Goal: Contribute content: Contribute content

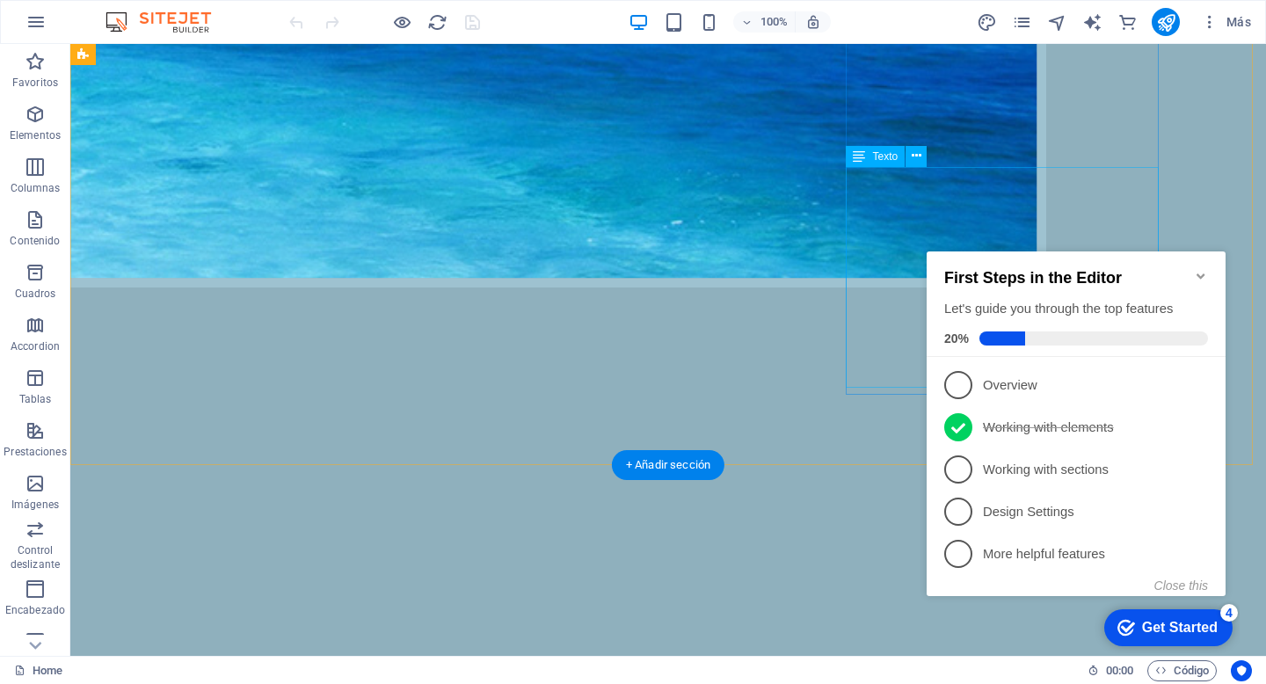
scroll to position [1729, 0]
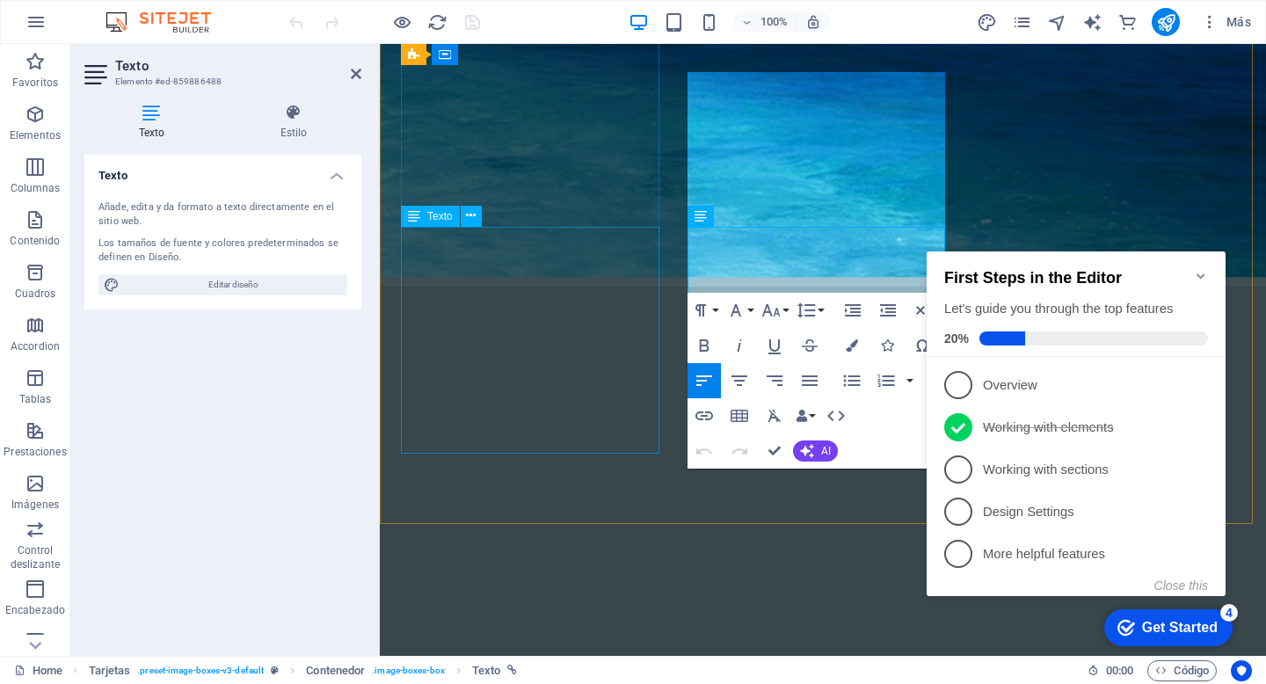
scroll to position [1602, 0]
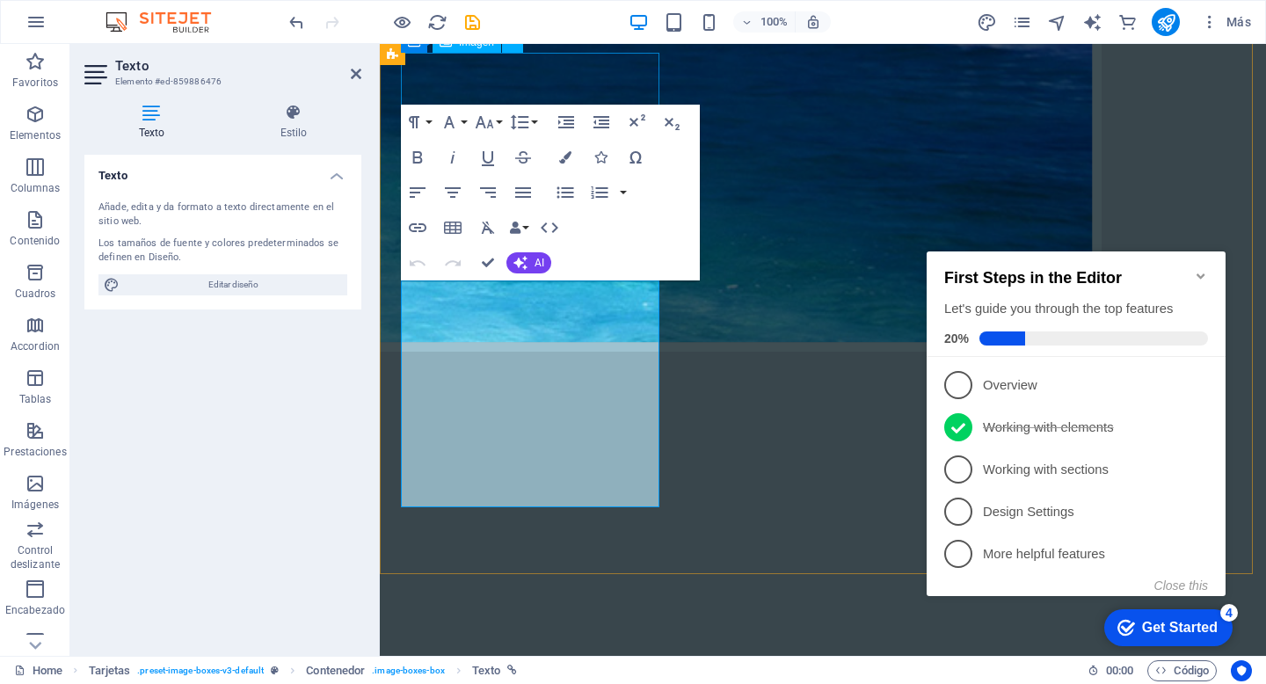
scroll to position [1393, 0]
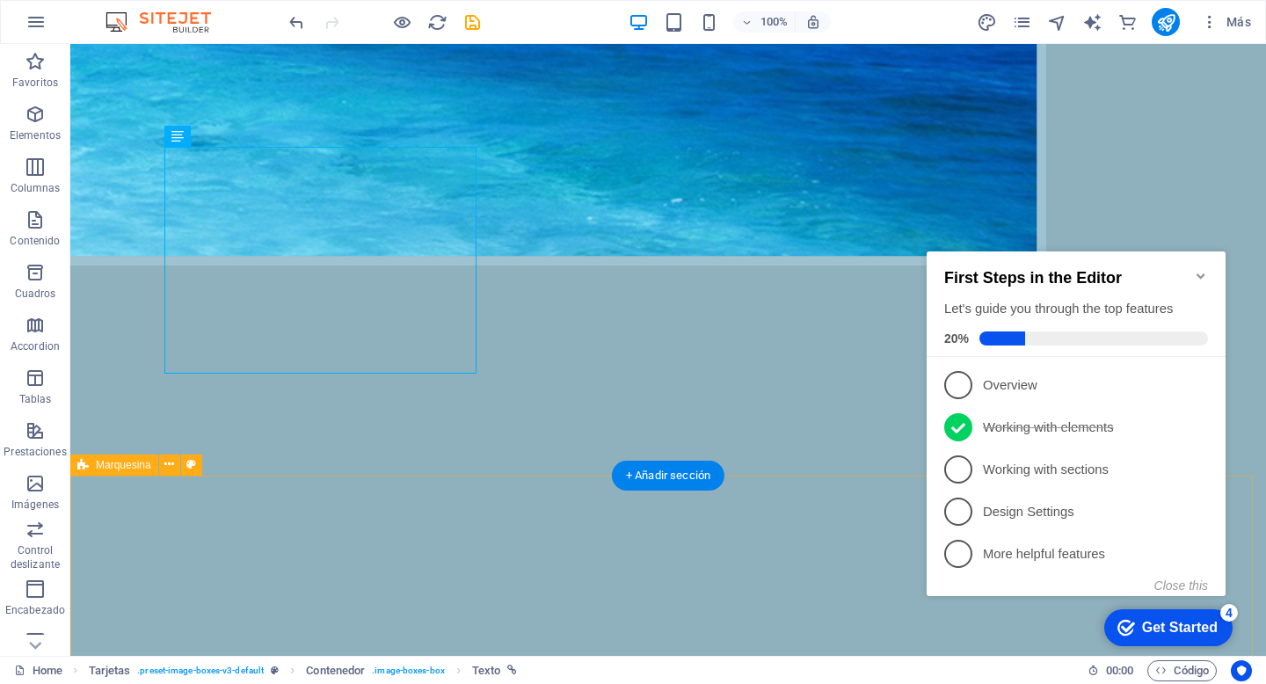
scroll to position [1752, 0]
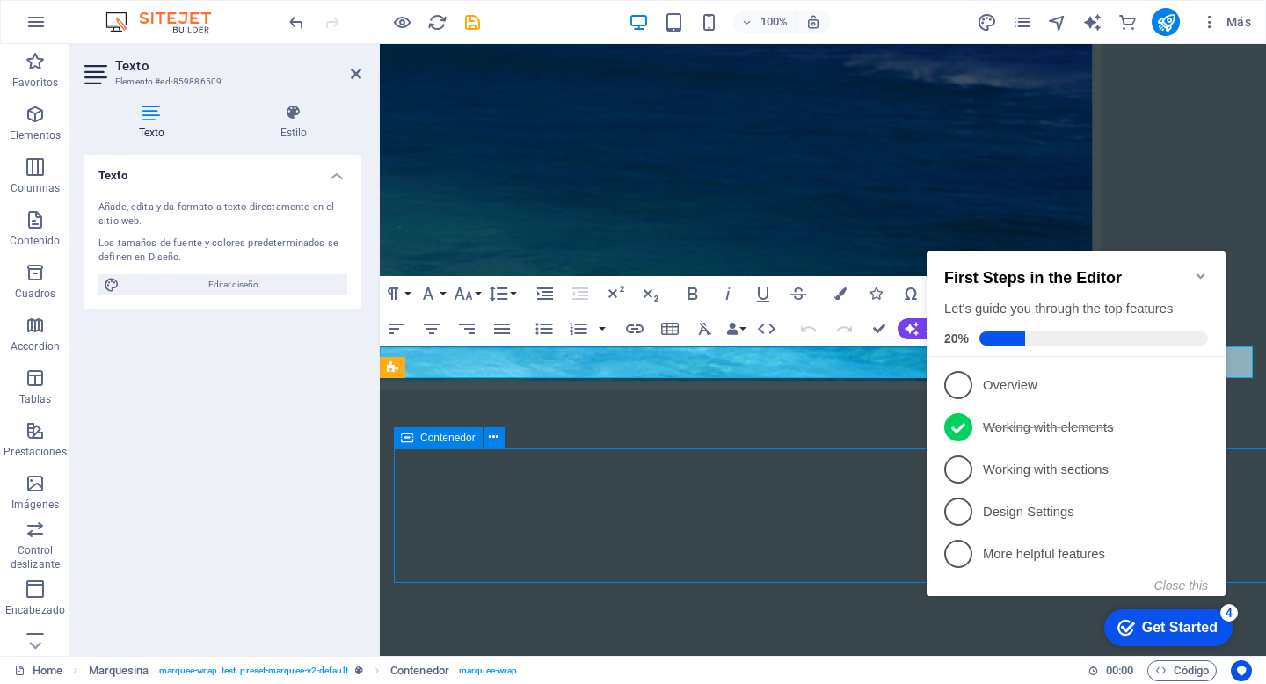
scroll to position [1845, 0]
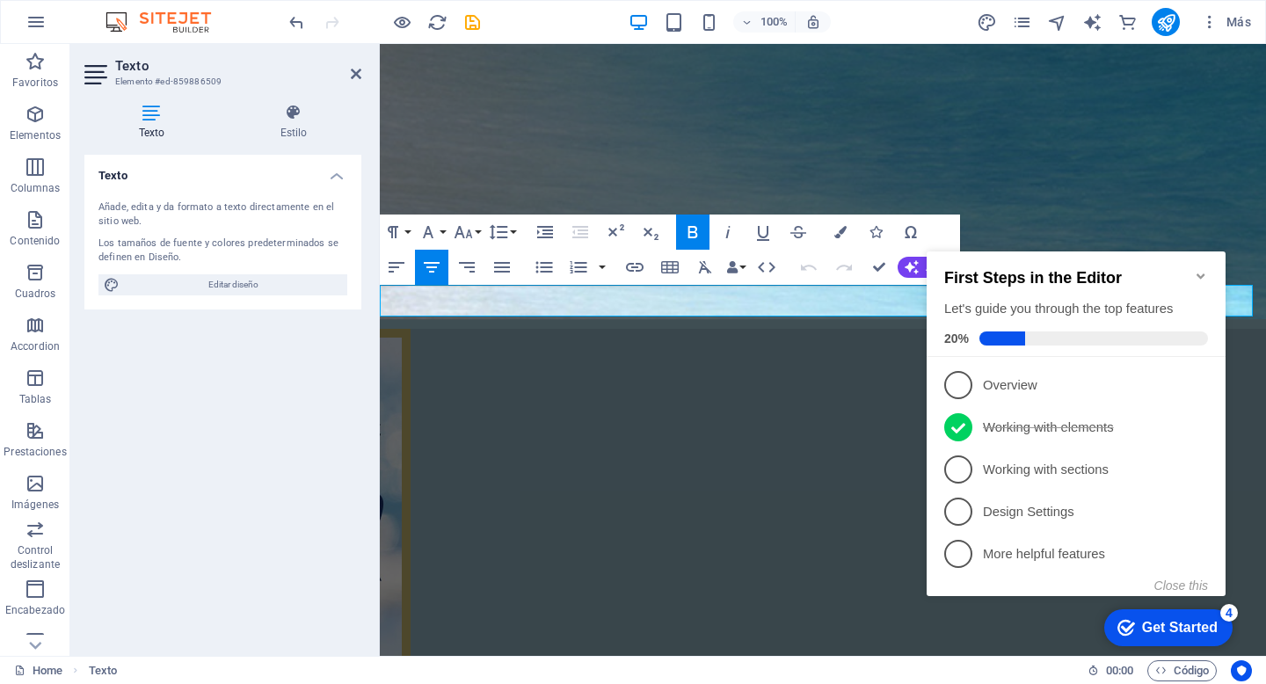
drag, startPoint x: 871, startPoint y: 299, endPoint x: 614, endPoint y: 305, distance: 256.9
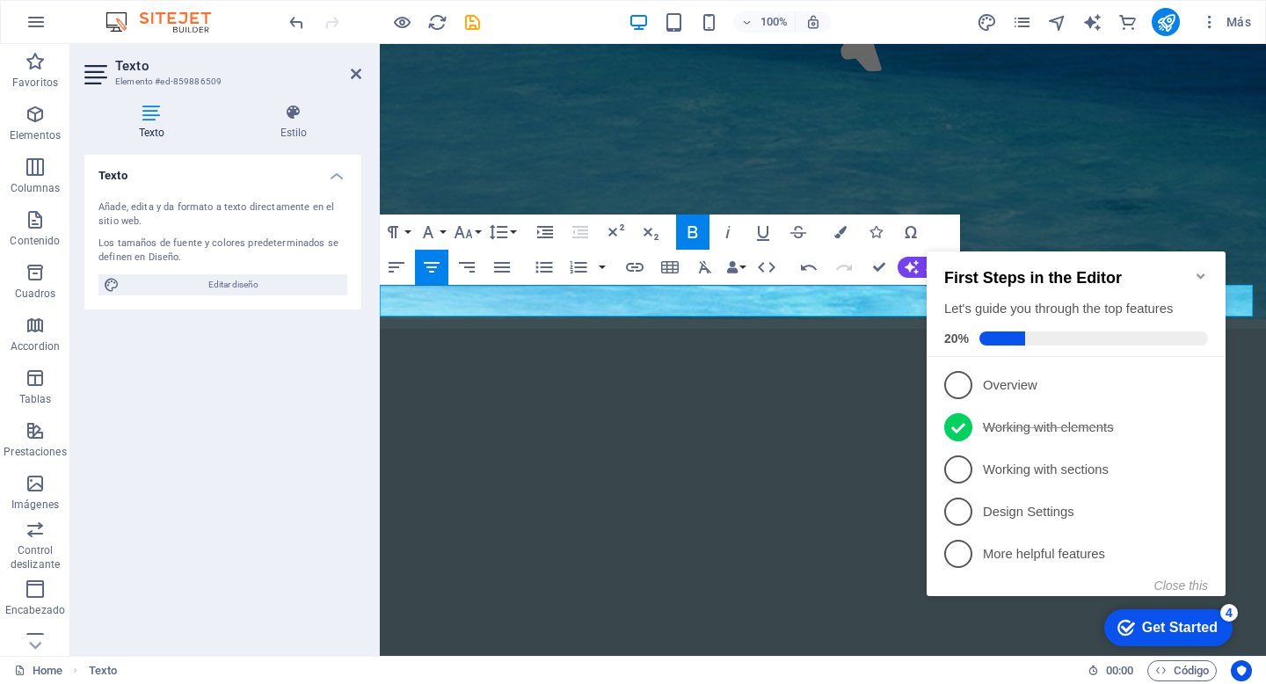
click div "checkmark Get Started 4 First Steps in the Editor Let's guide you through the t…"
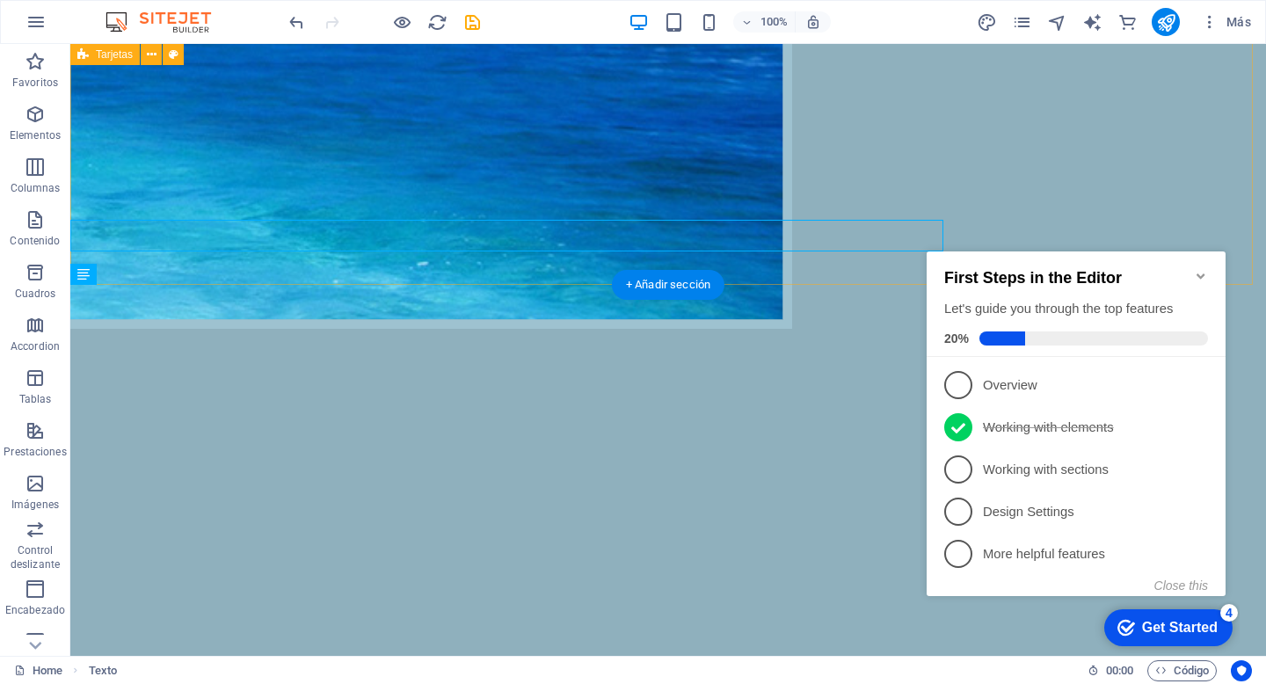
scroll to position [1907, 0]
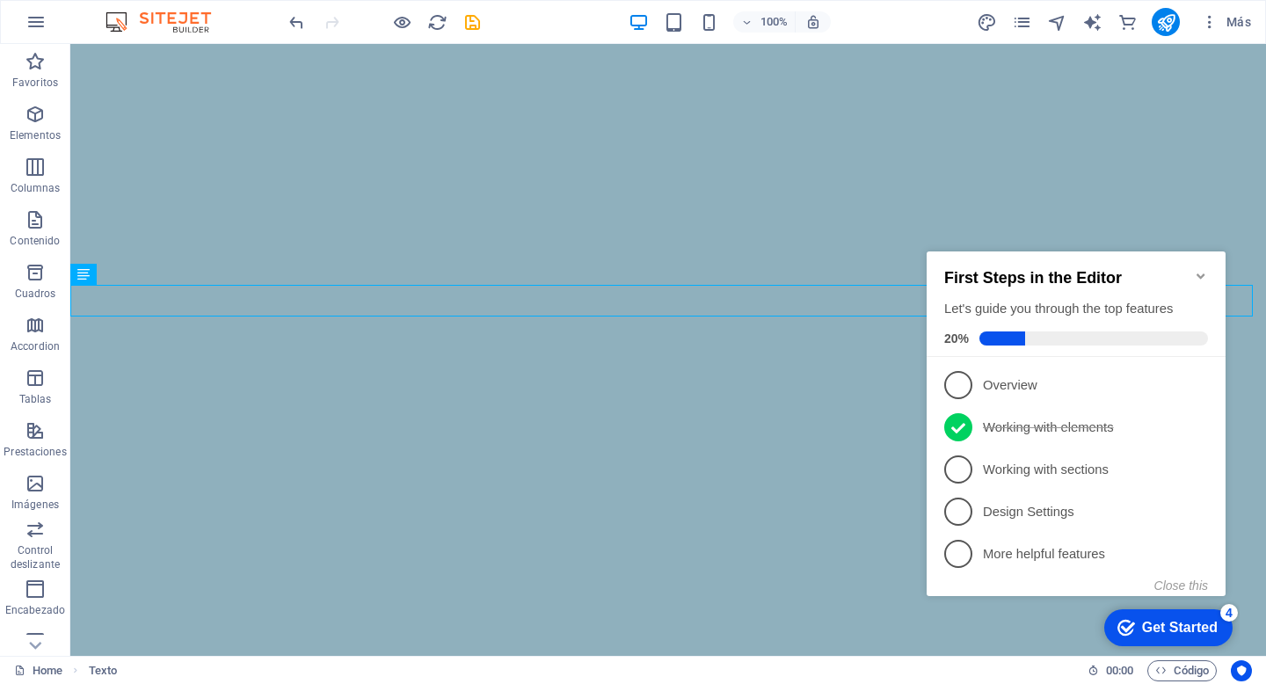
click at [1195, 269] on icon "Minimize checklist" at bounding box center [1201, 276] width 14 height 14
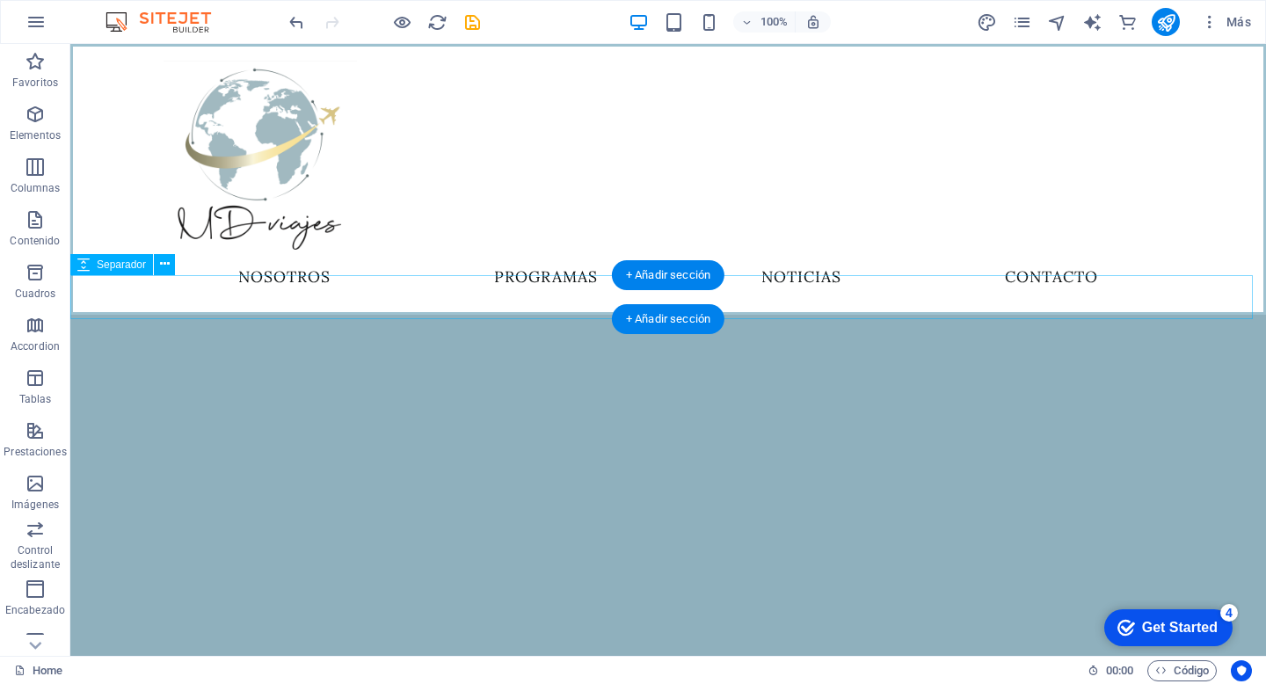
scroll to position [408, 0]
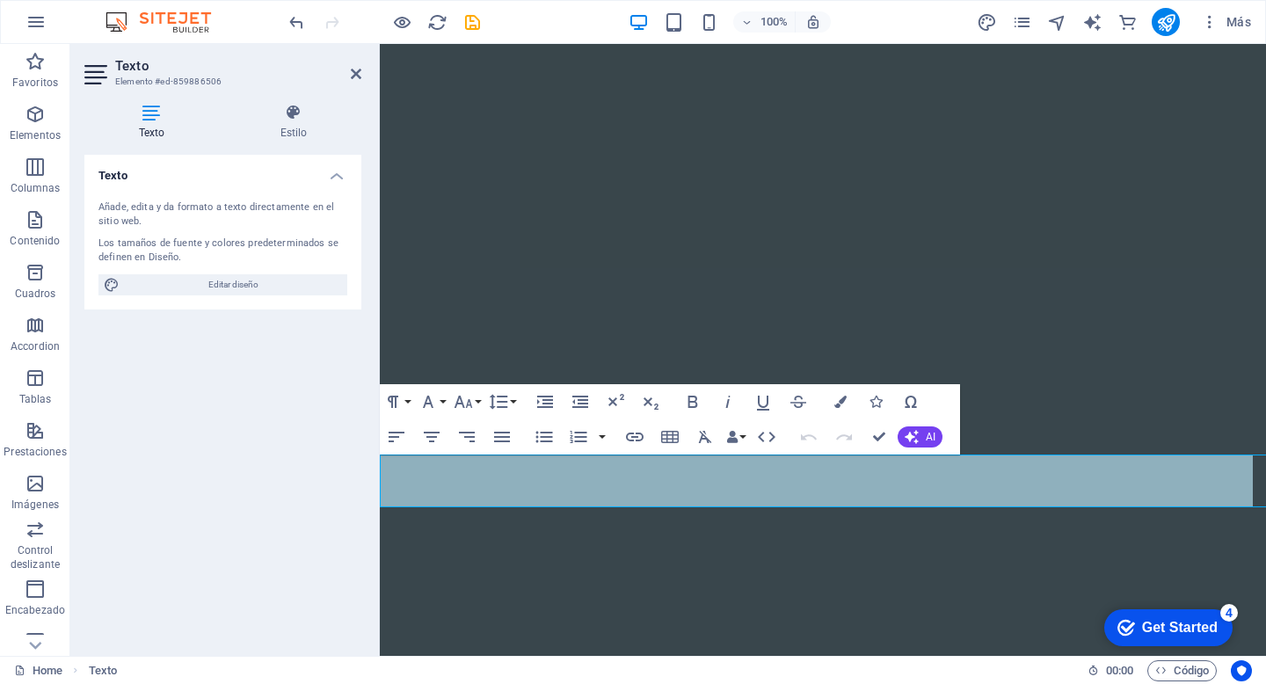
scroll to position [253, 0]
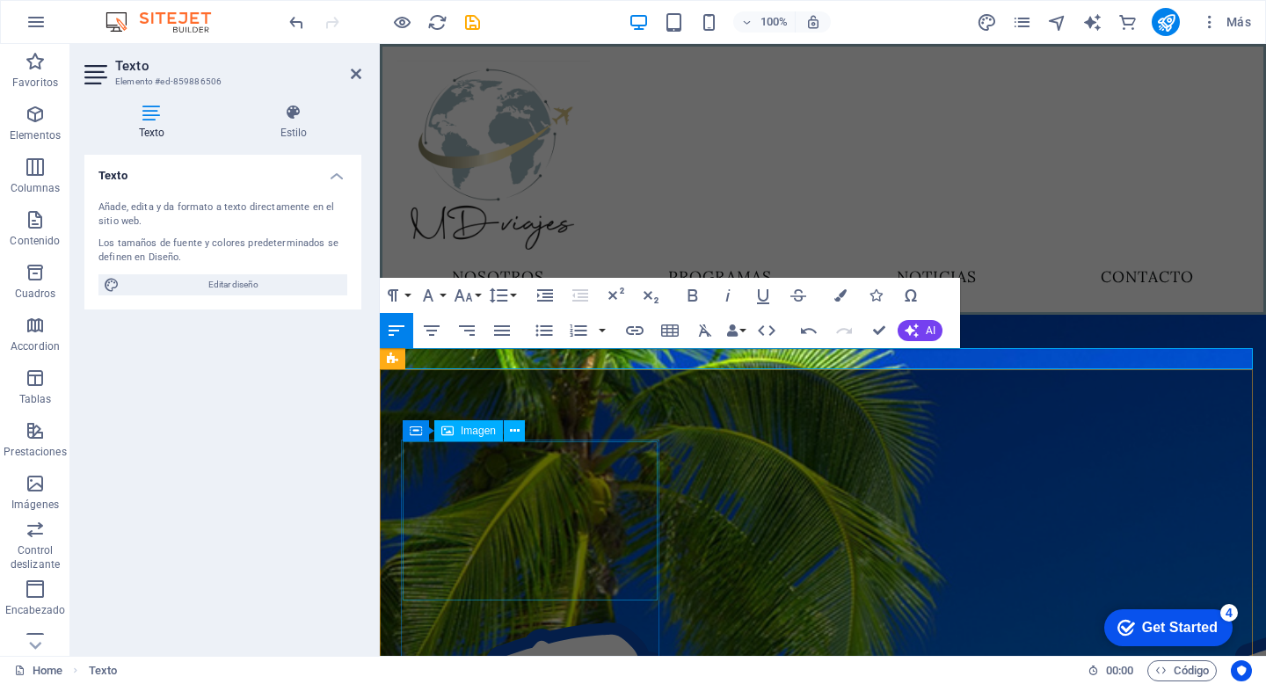
scroll to position [307, 0]
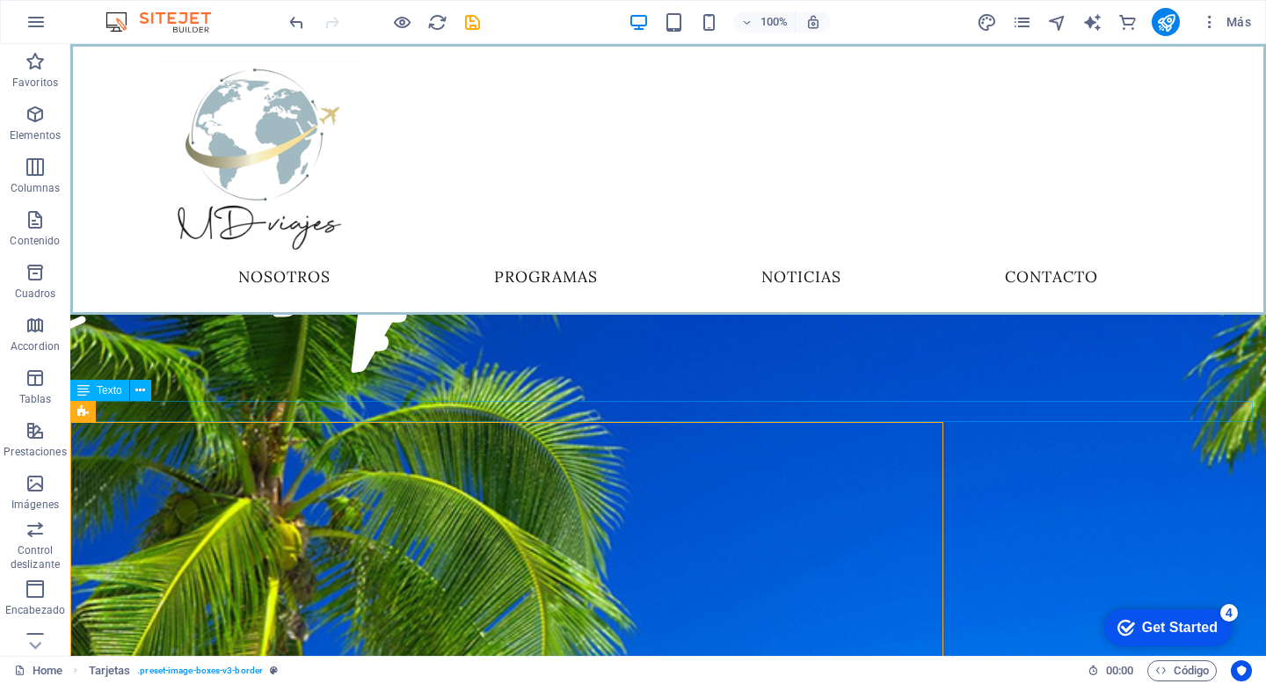
scroll to position [384, 0]
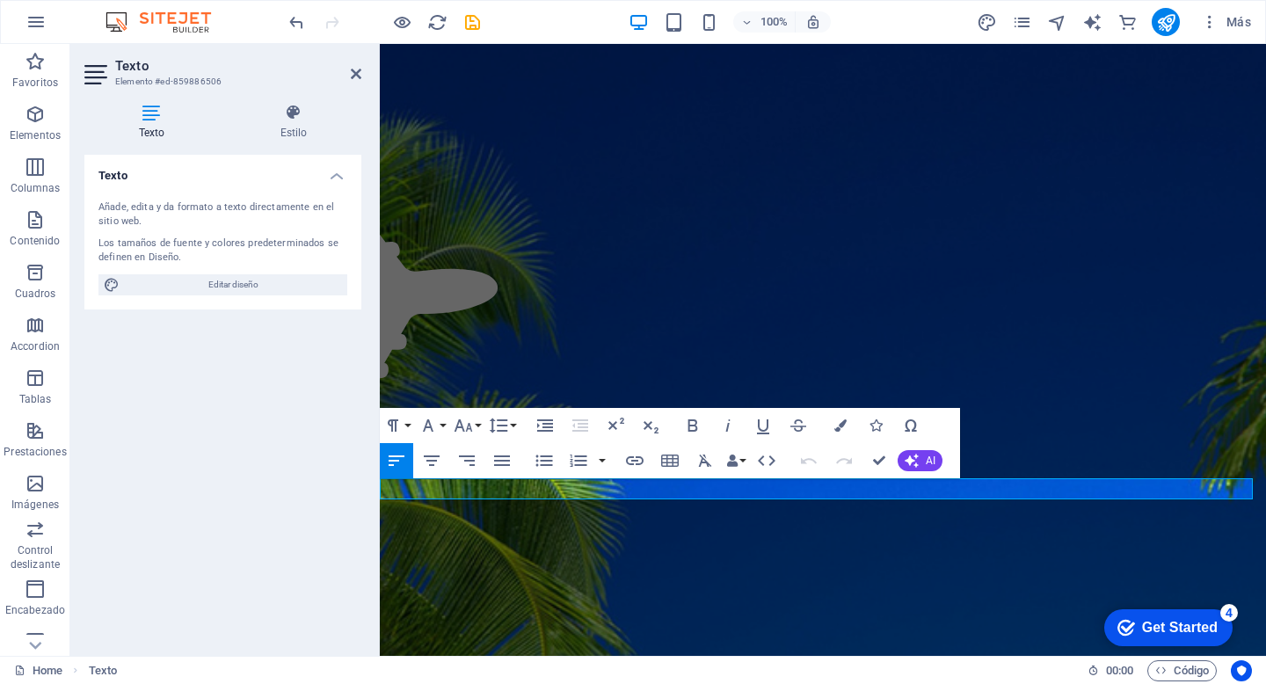
scroll to position [230, 0]
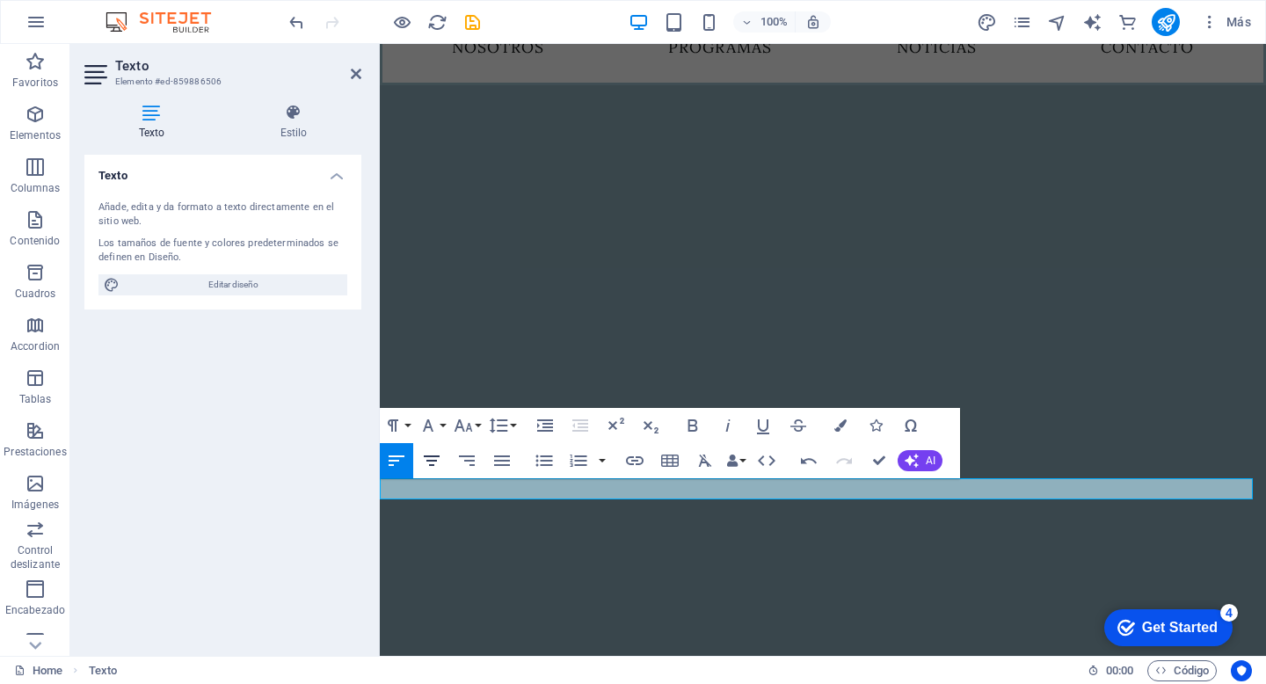
click at [436, 461] on icon "button" at bounding box center [432, 461] width 16 height 11
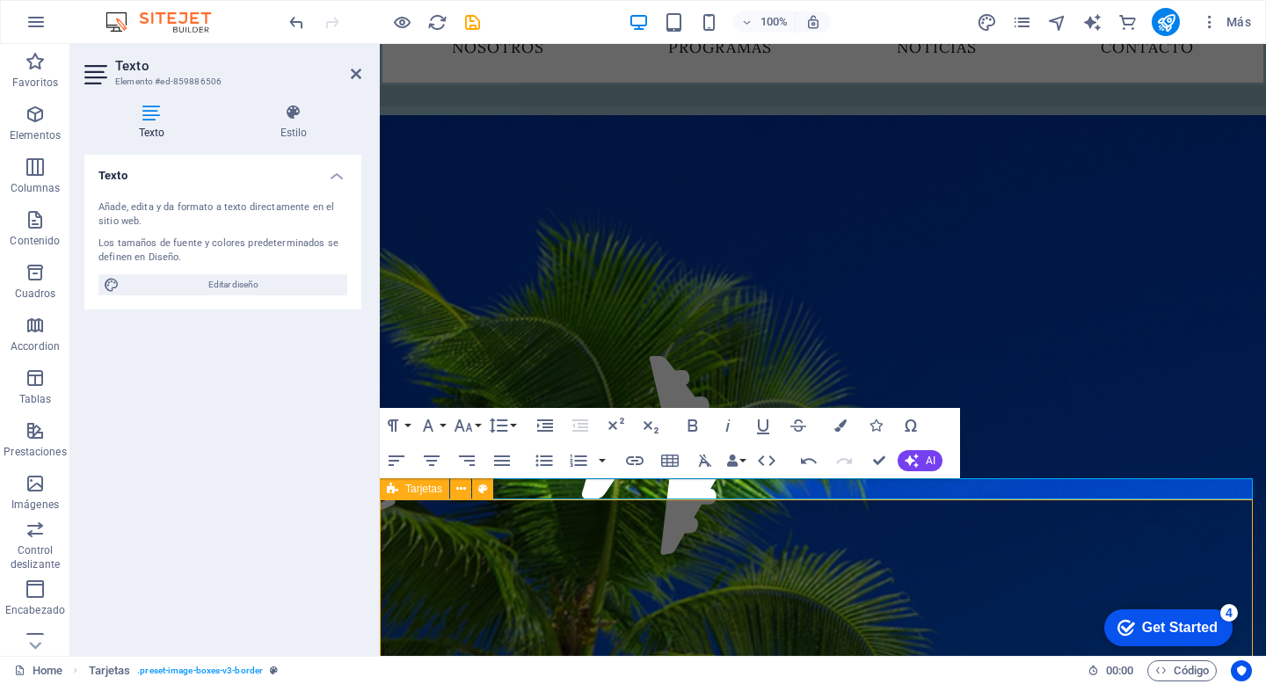
scroll to position [307, 0]
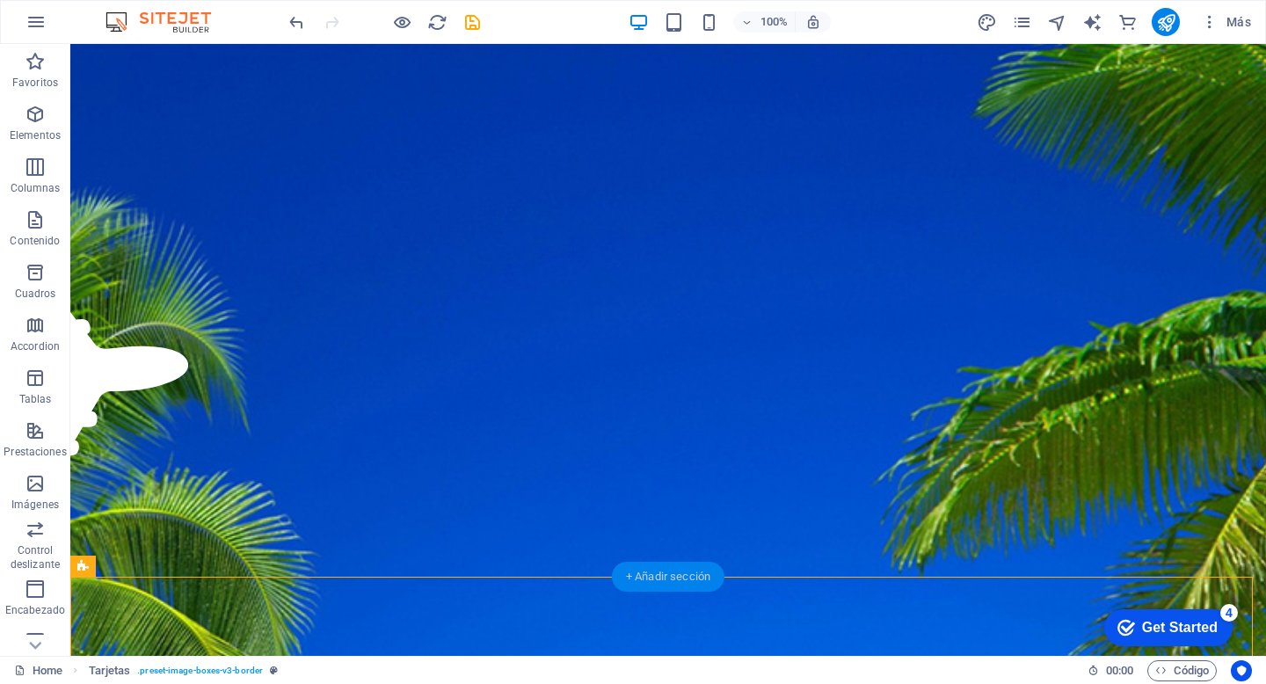
click at [707, 569] on div "+ Añadir sección" at bounding box center [668, 577] width 113 height 30
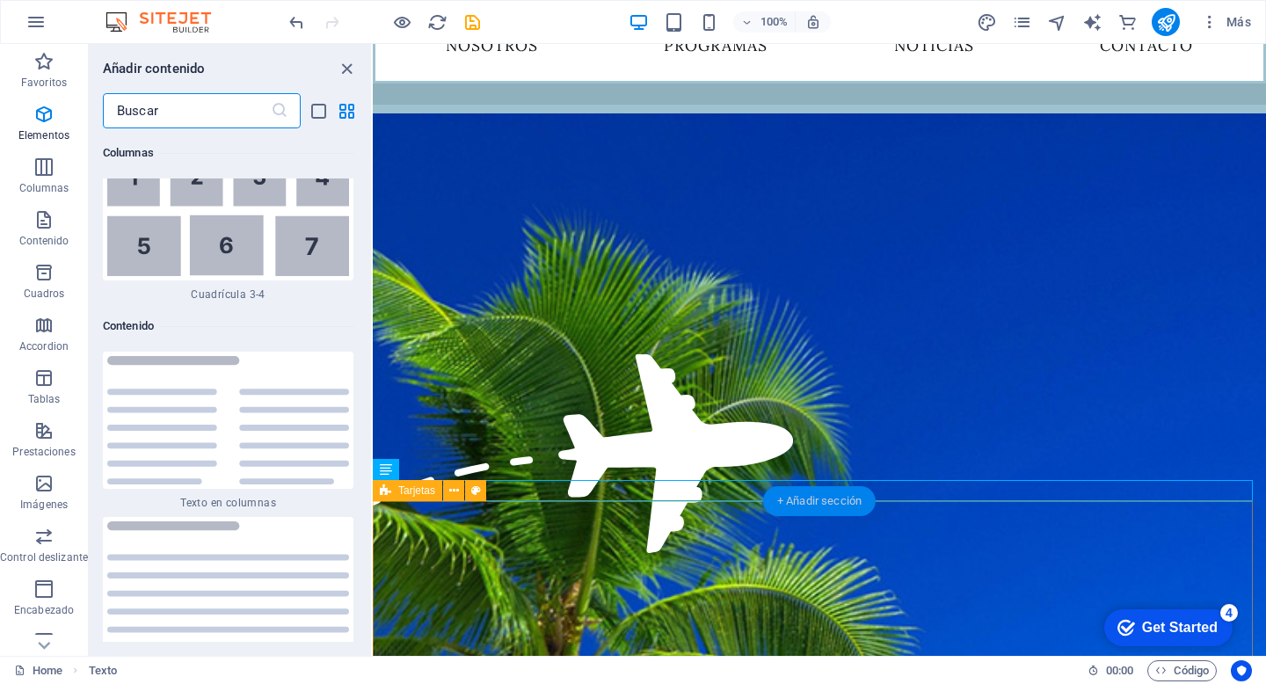
scroll to position [5807, 0]
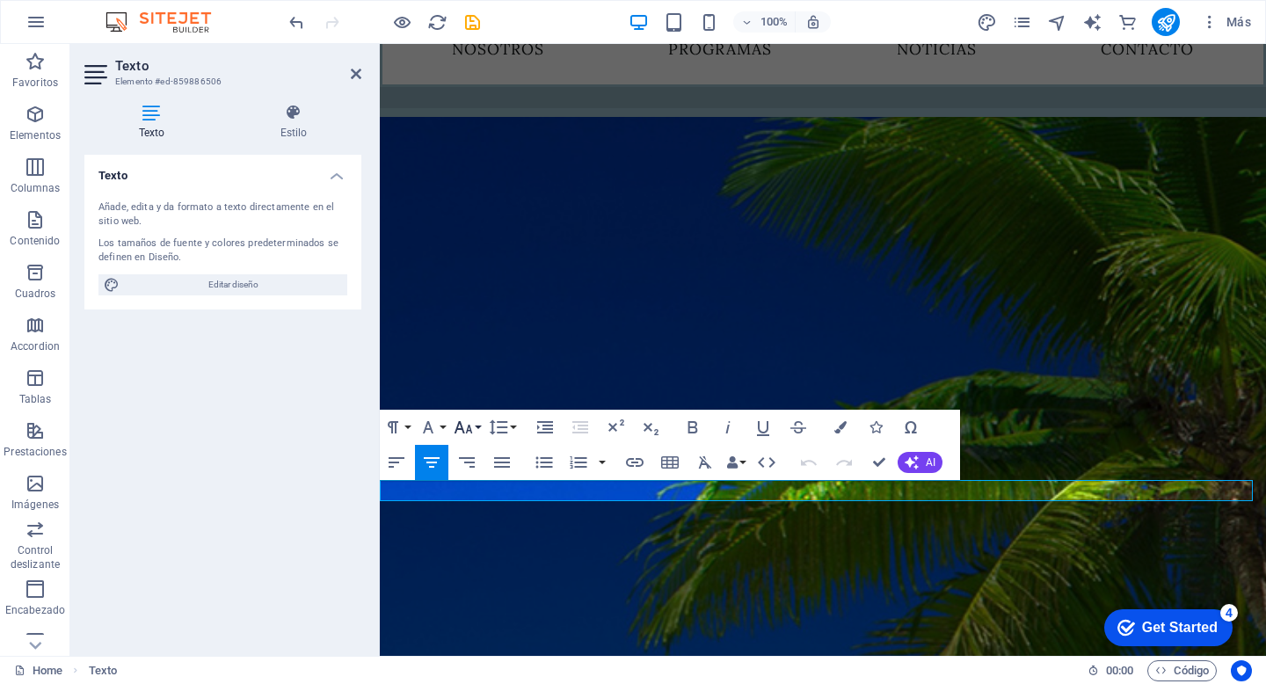
click at [471, 427] on icon "button" at bounding box center [463, 427] width 21 height 21
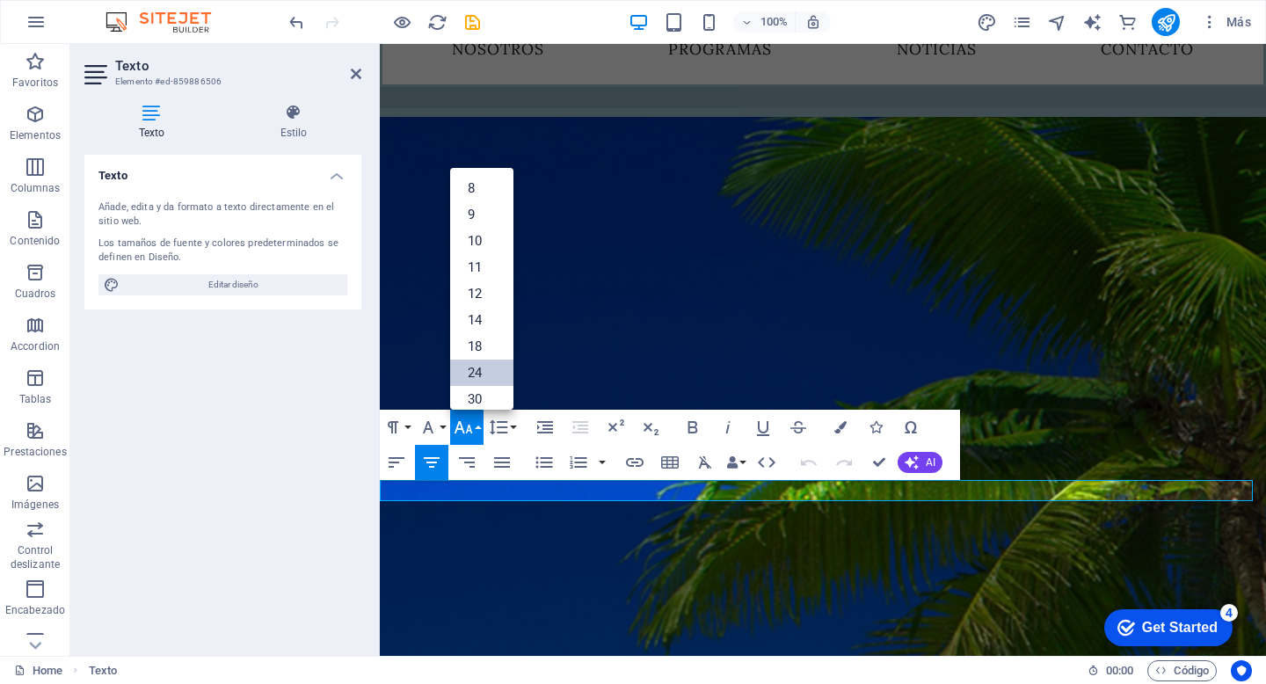
click at [484, 375] on link "24" at bounding box center [481, 373] width 63 height 26
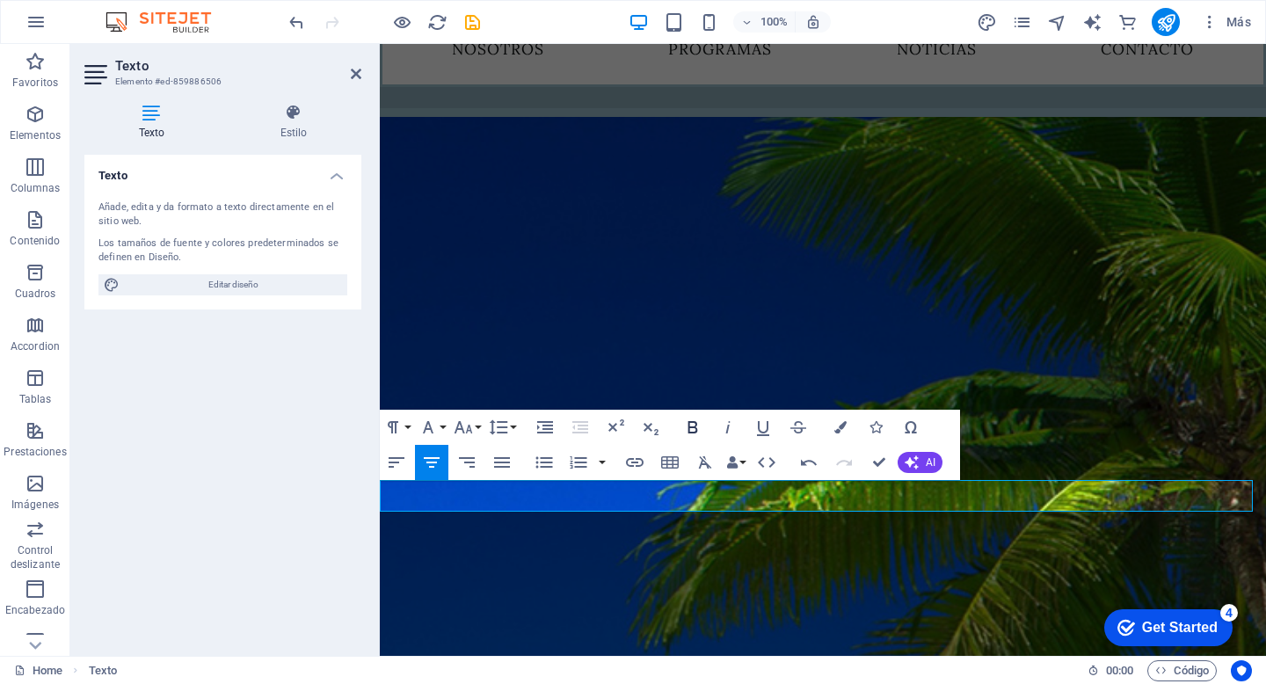
click at [690, 427] on icon "button" at bounding box center [694, 427] width 10 height 12
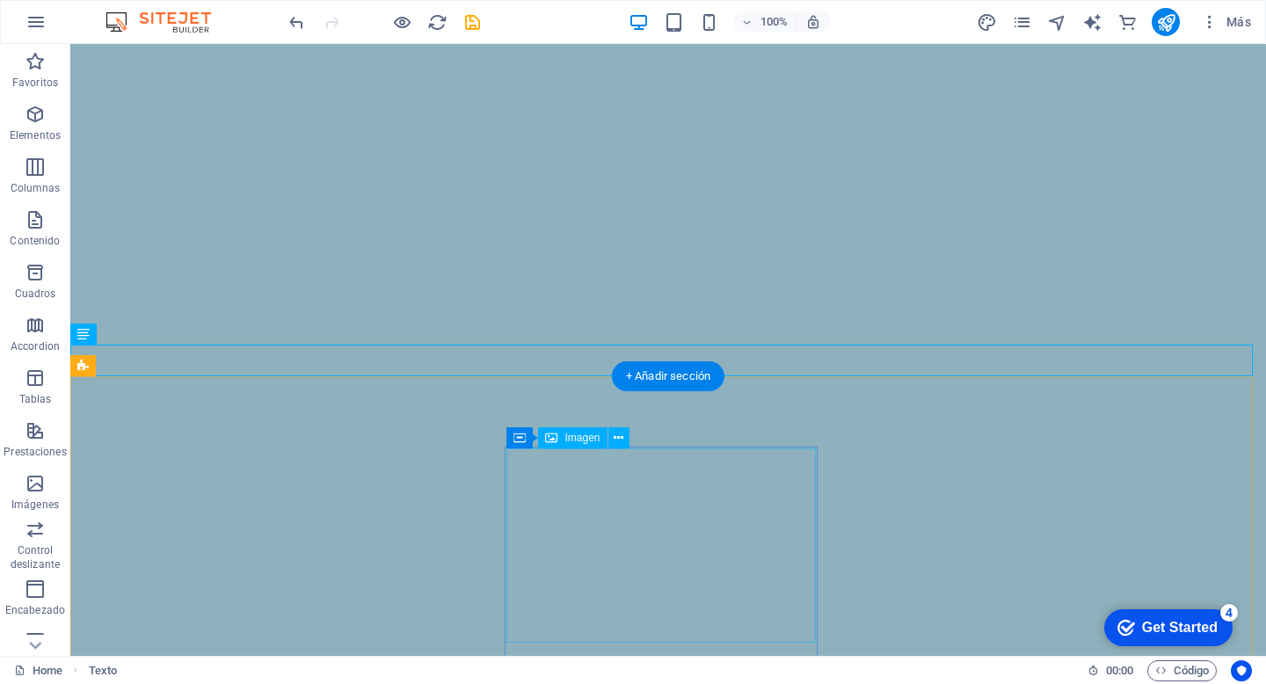
scroll to position [518, 0]
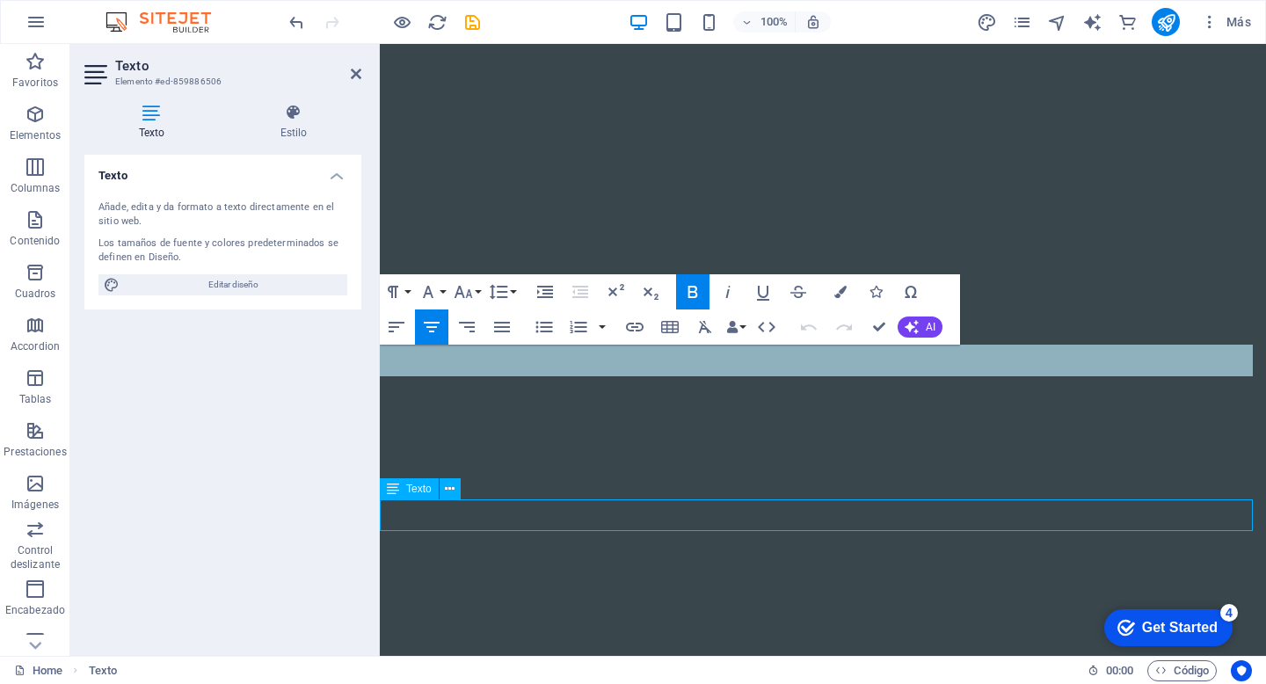
scroll to position [363, 0]
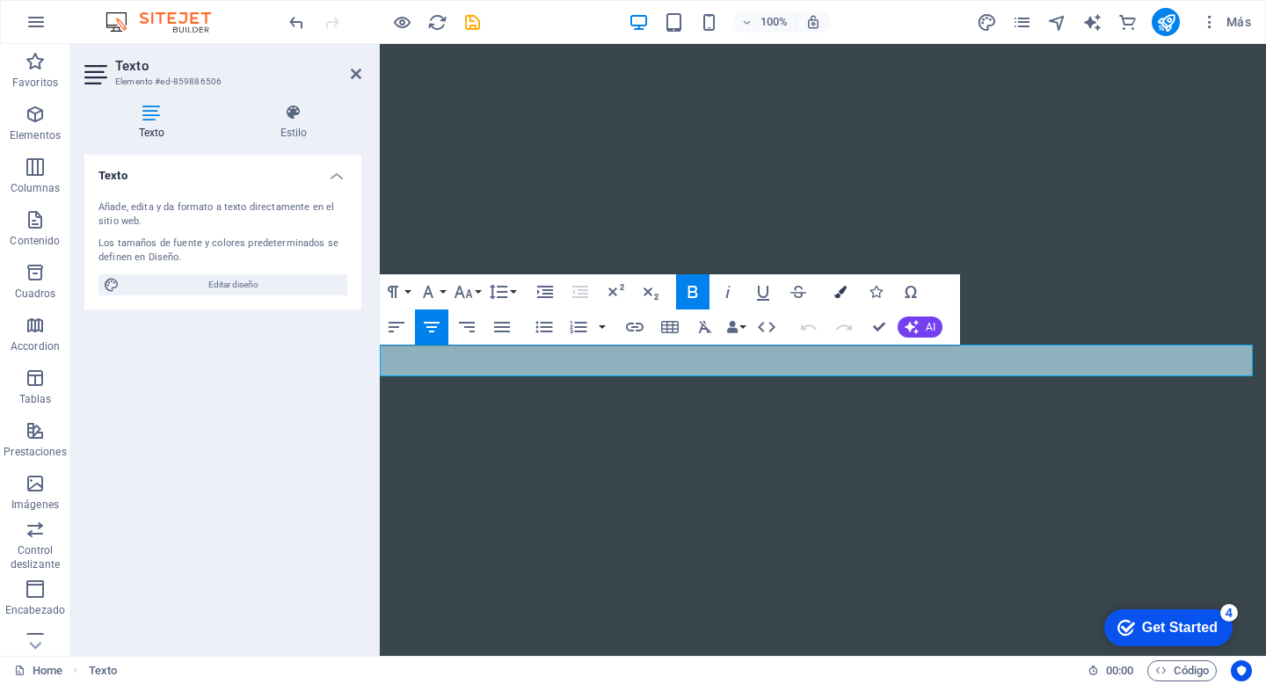
click at [840, 295] on icon "button" at bounding box center [841, 292] width 12 height 12
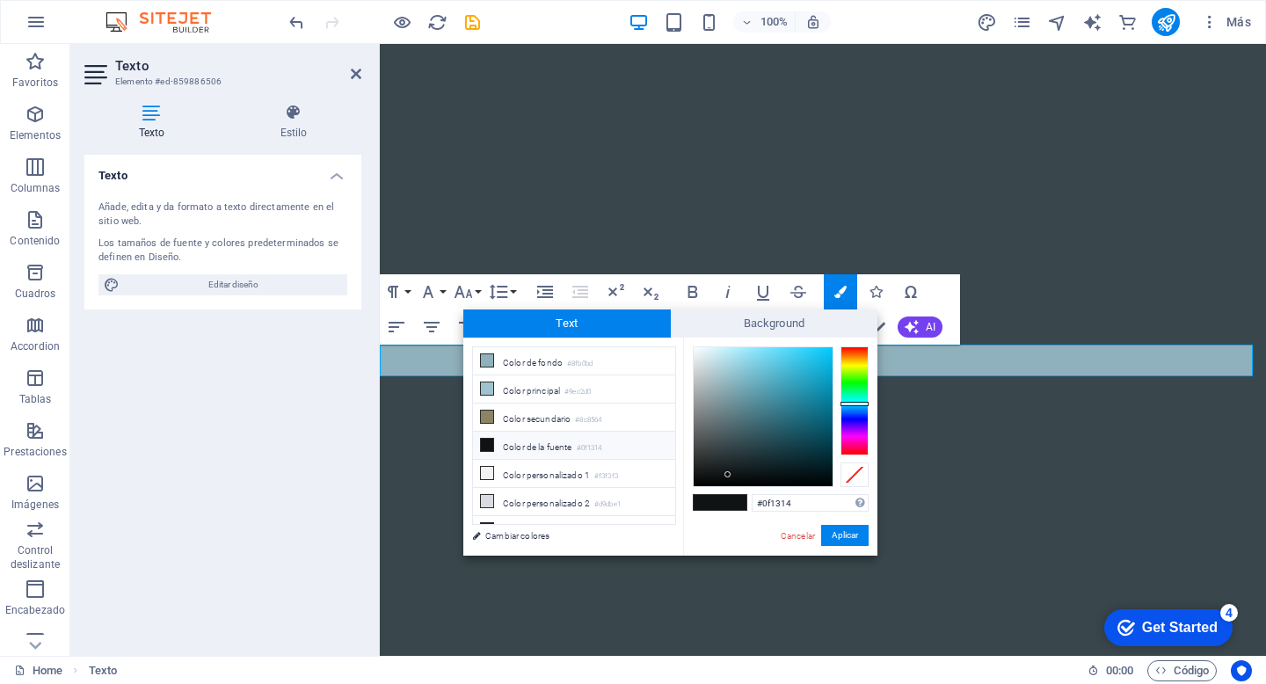
type input "#96a0a3"
click at [704, 397] on div at bounding box center [763, 416] width 139 height 139
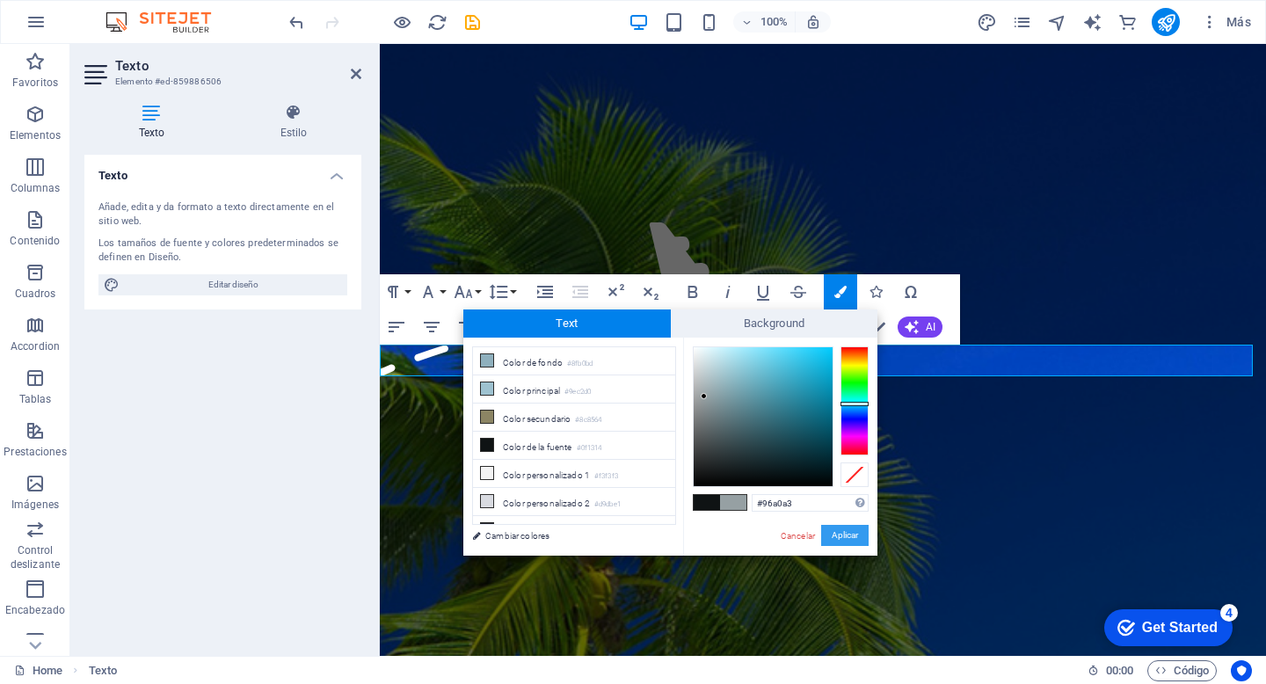
click at [851, 531] on button "Aplicar" at bounding box center [844, 535] width 47 height 21
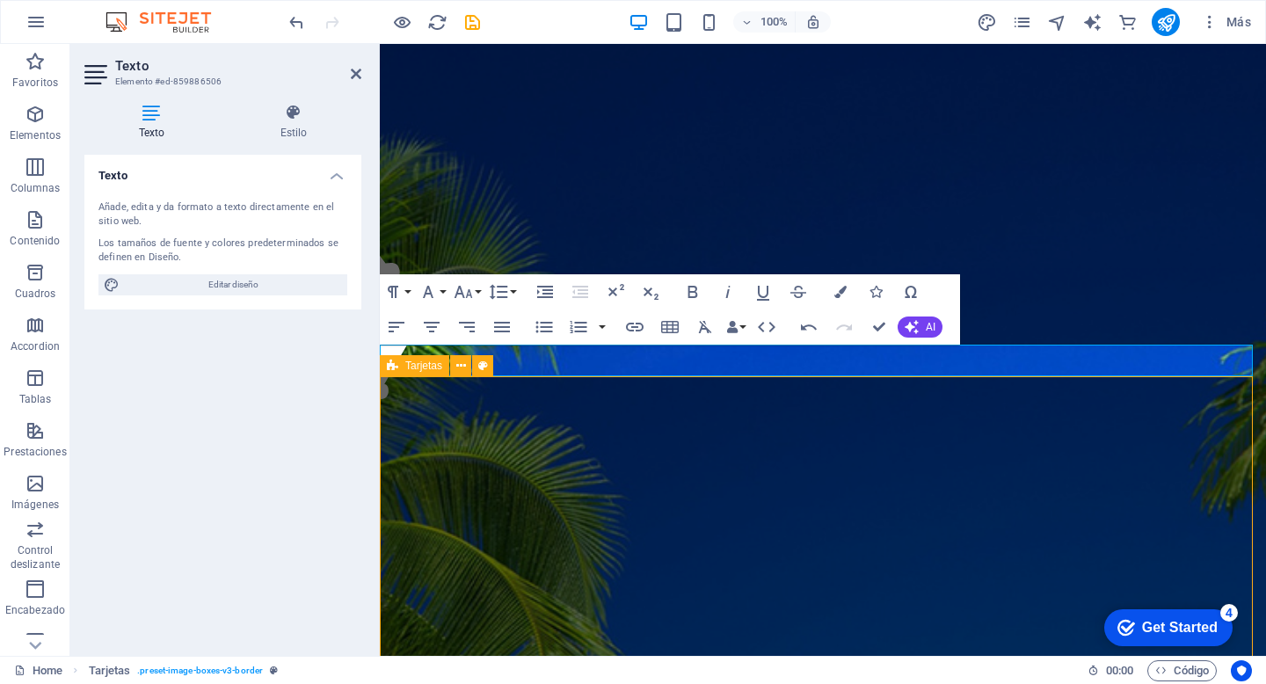
scroll to position [441, 0]
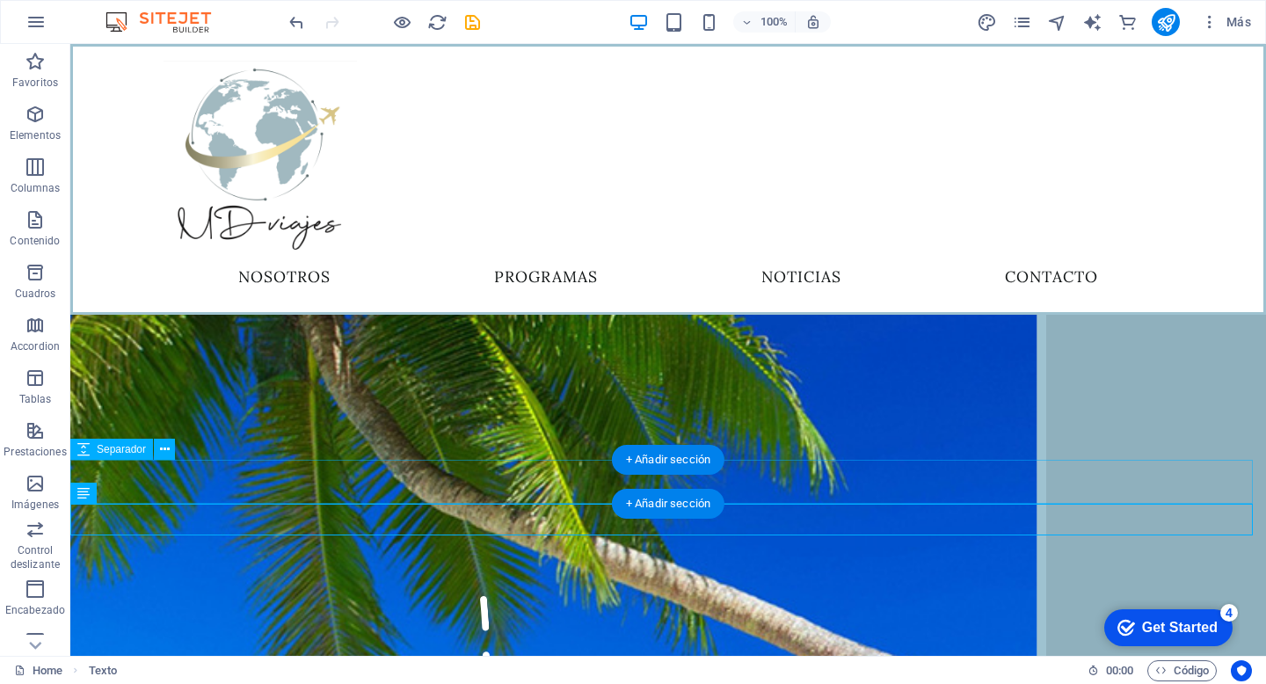
scroll to position [359, 0]
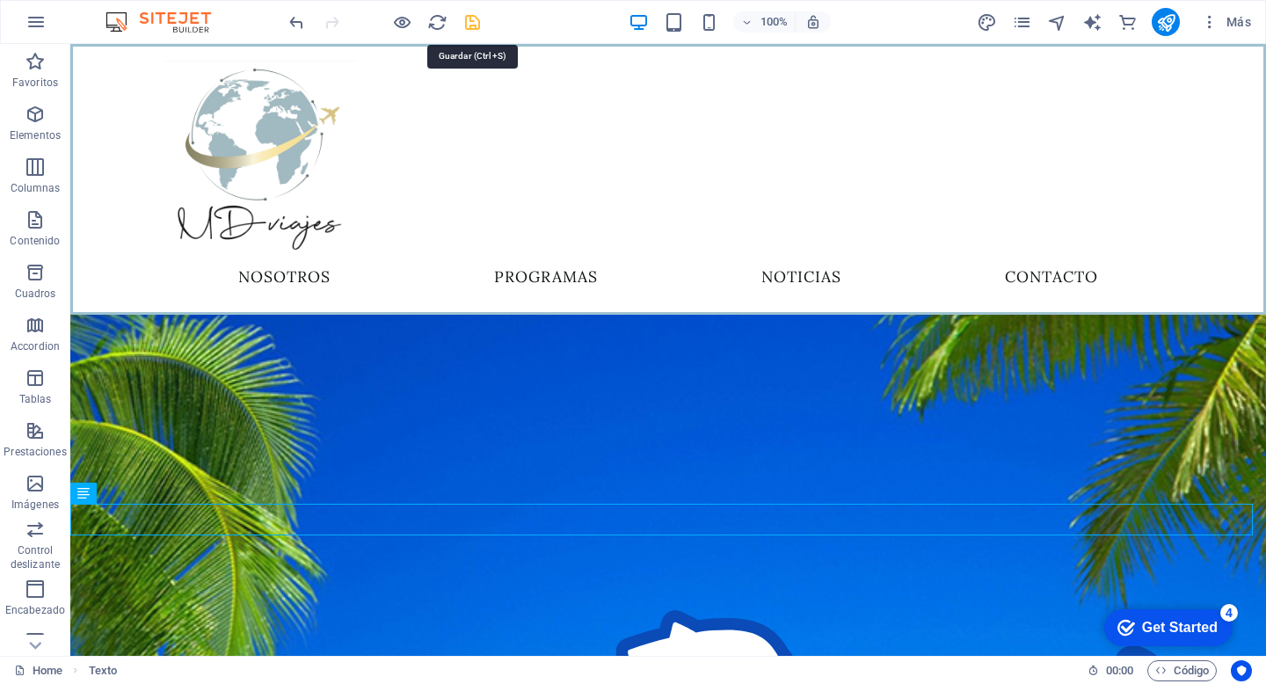
click at [473, 18] on icon "save" at bounding box center [473, 22] width 20 height 20
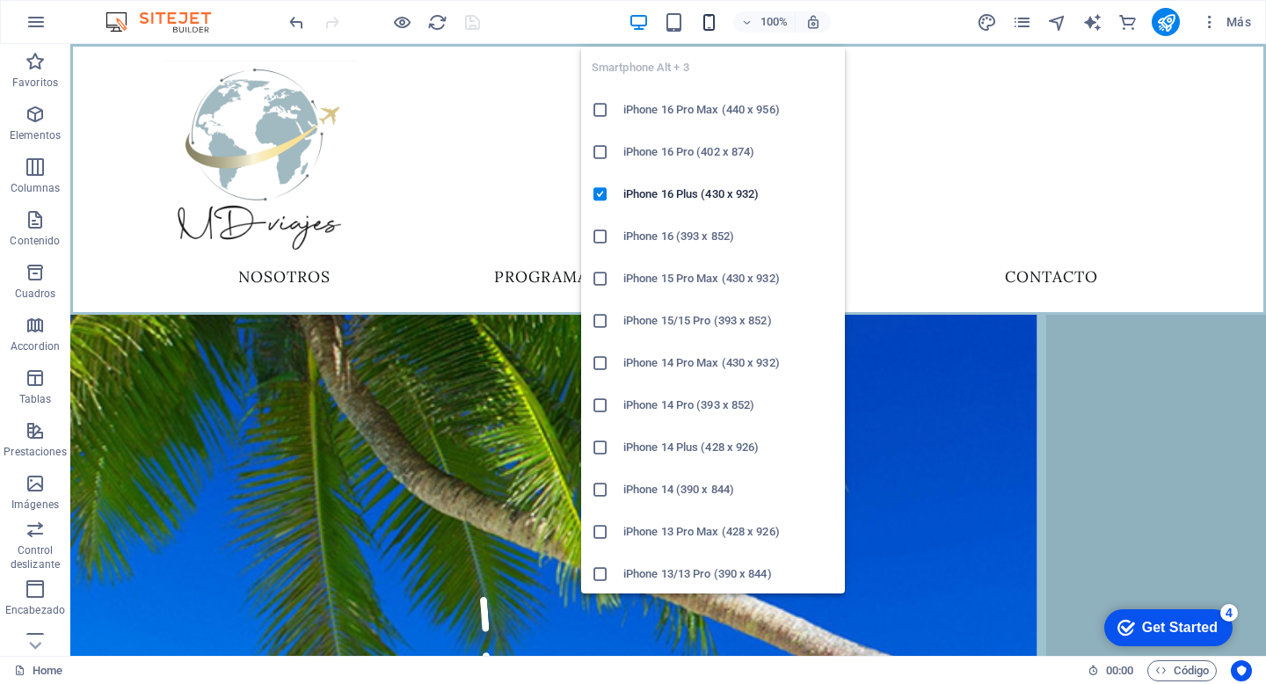
click at [715, 16] on icon "button" at bounding box center [709, 22] width 20 height 20
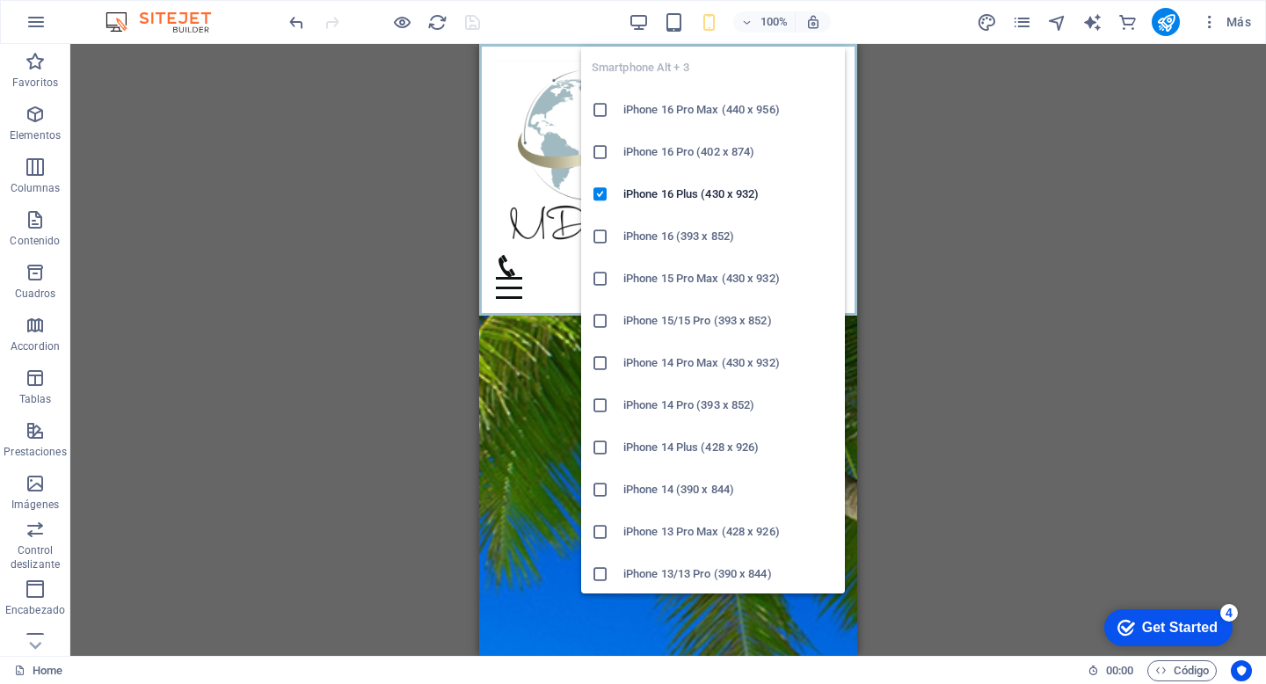
scroll to position [154, 0]
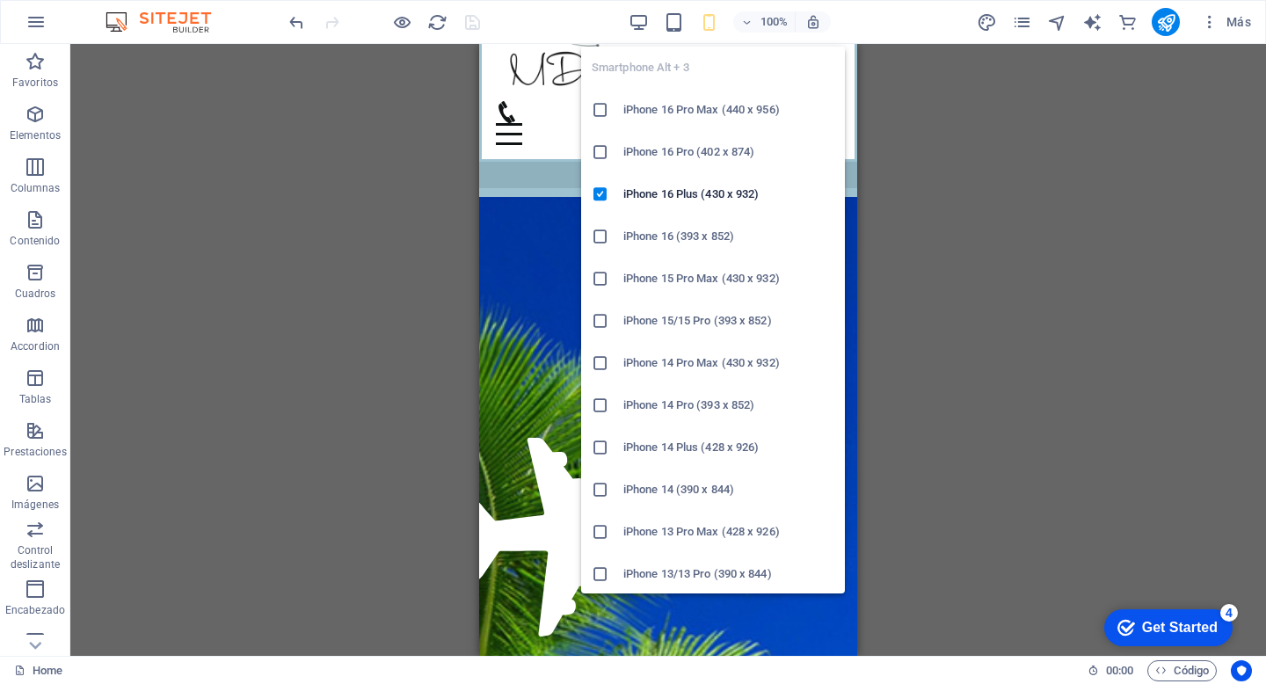
click at [717, 356] on h6 "iPhone 14 Pro Max (430 x 932)" at bounding box center [729, 363] width 211 height 21
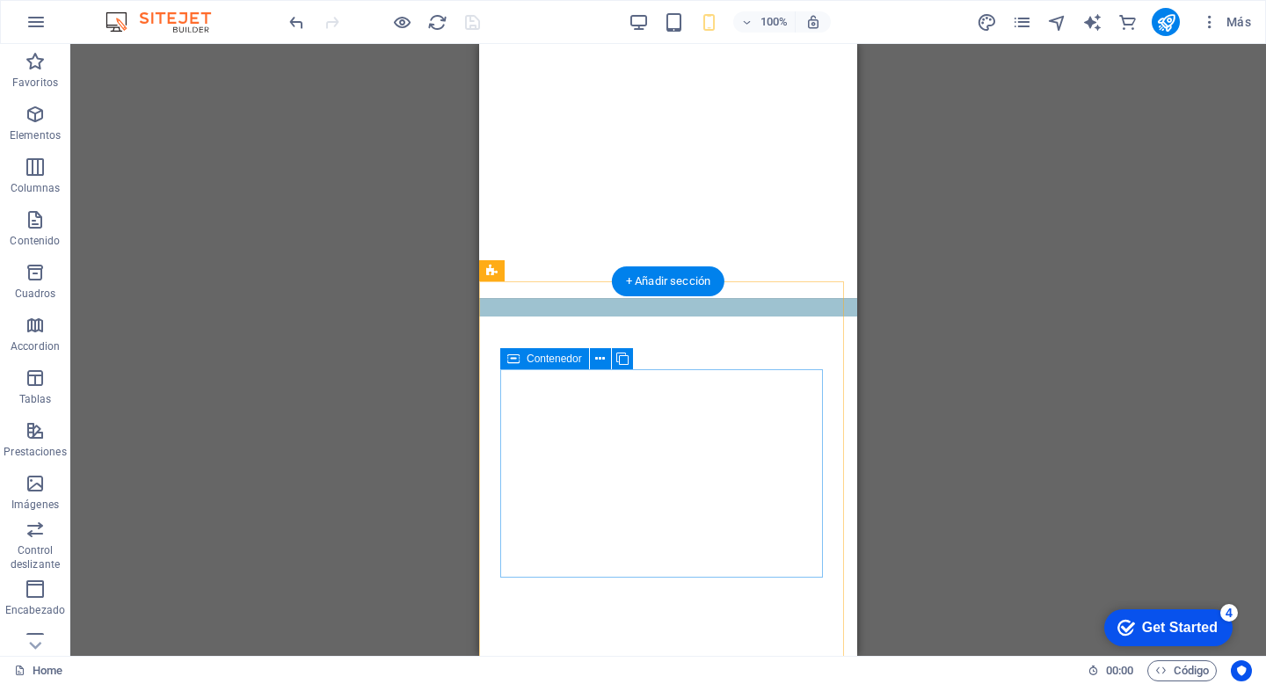
scroll to position [3599, 0]
